Goal: Information Seeking & Learning: Understand process/instructions

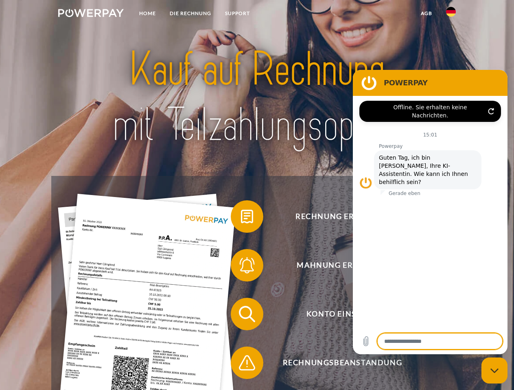
click at [91, 14] on img at bounding box center [90, 13] width 65 height 8
click at [451, 14] on img at bounding box center [451, 12] width 10 height 10
click at [426, 13] on link "agb" at bounding box center [426, 13] width 25 height 15
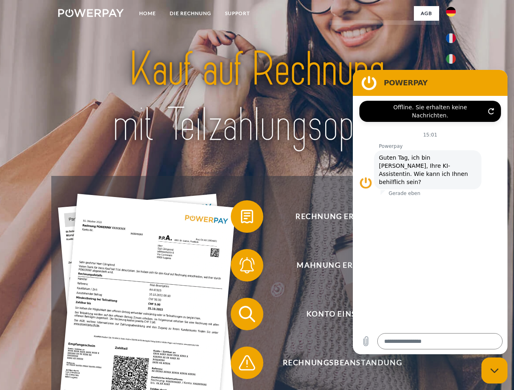
click at [241, 218] on span at bounding box center [234, 216] width 41 height 41
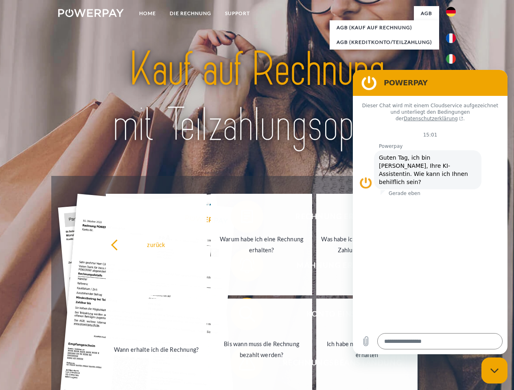
click at [207, 316] on link "Wann erhalte ich die Rechnung?" at bounding box center [156, 350] width 101 height 102
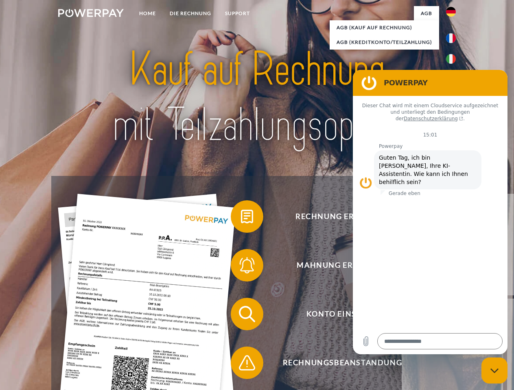
click at [241, 365] on span at bounding box center [234, 363] width 41 height 41
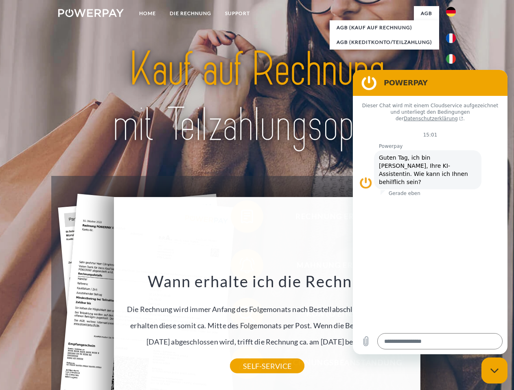
click at [494, 371] on icon "Messaging-Fenster schließen" at bounding box center [494, 371] width 9 height 5
type textarea "*"
